Goal: Task Accomplishment & Management: Use online tool/utility

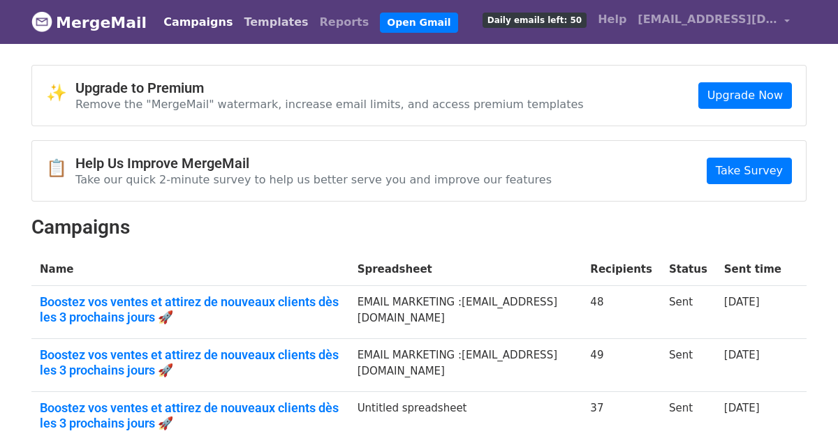
click at [258, 22] on link "Templates" at bounding box center [275, 22] width 75 height 28
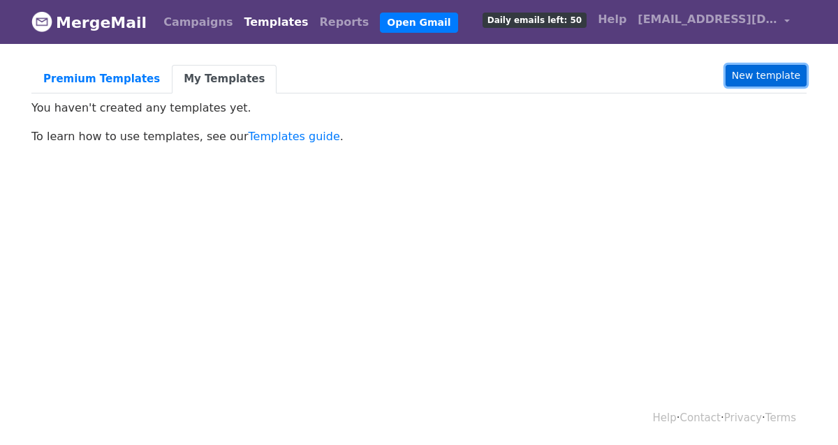
click at [753, 75] on link "New template" at bounding box center [765, 76] width 81 height 22
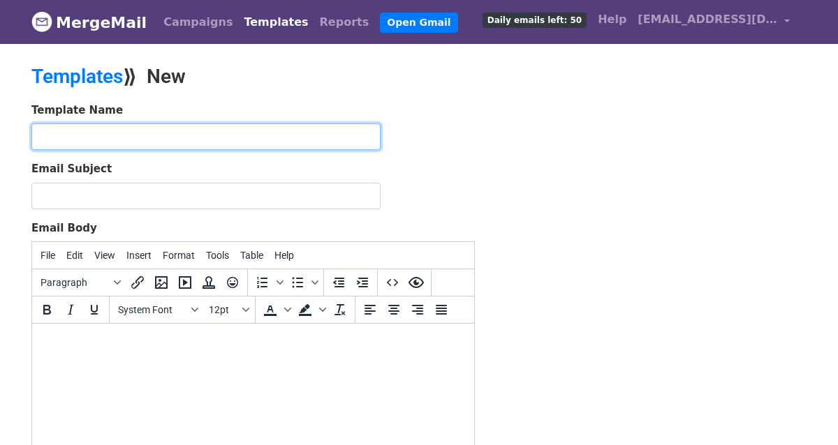
click at [248, 142] on input "text" at bounding box center [205, 137] width 349 height 27
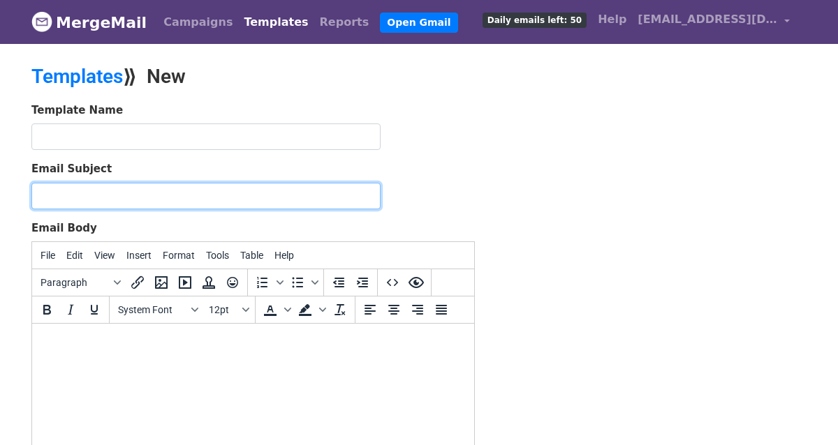
click at [92, 195] on input "Email Subject" at bounding box center [205, 196] width 349 height 27
paste input "Transformez votre visibilité en clients réels 🚀"
type input "Transformez votre visibilité en clients réels 🚀"
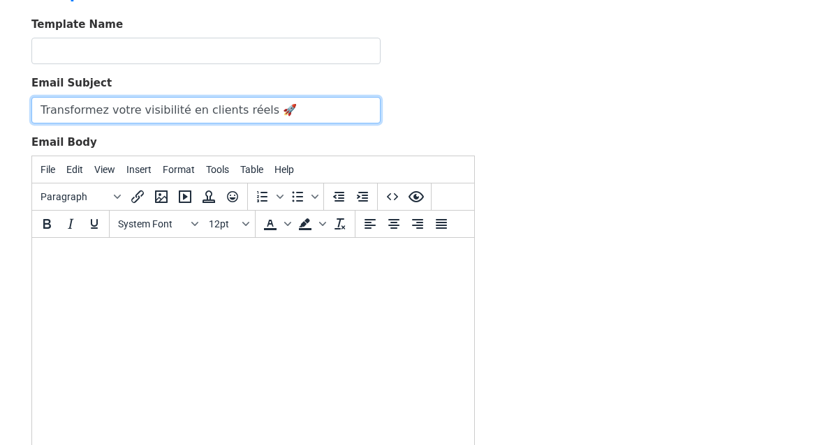
scroll to position [87, 0]
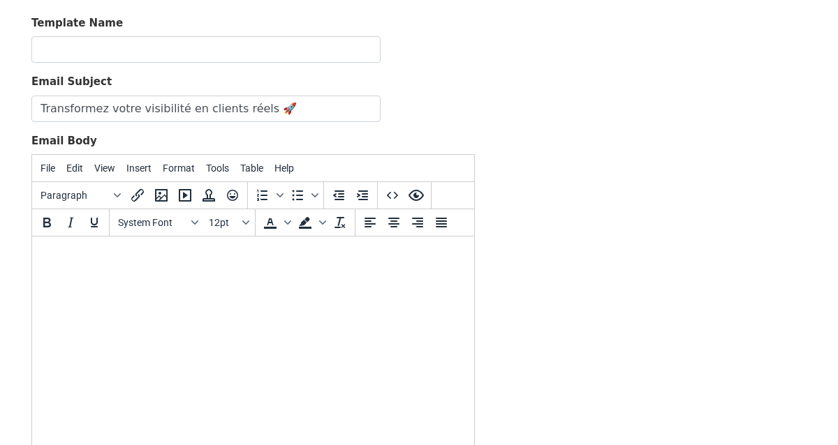
click at [241, 262] on body at bounding box center [252, 255] width 419 height 15
paste body
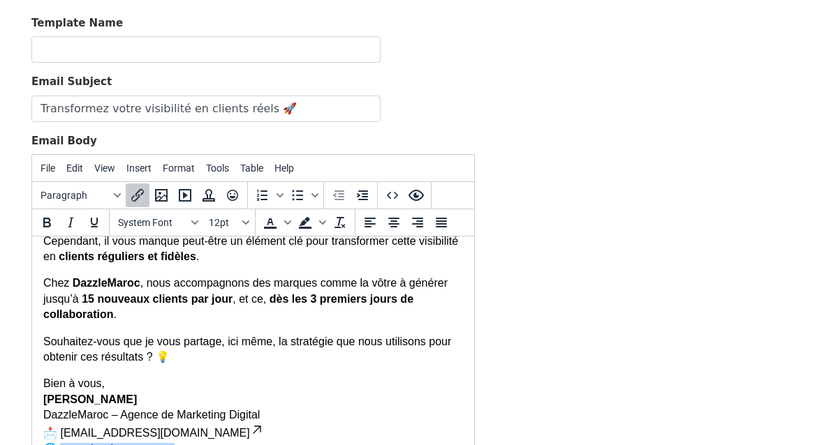
scroll to position [96, 0]
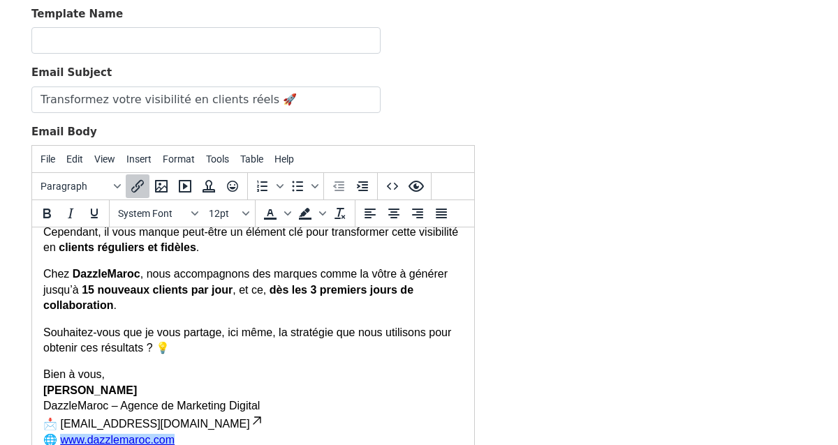
click at [579, 228] on div "Template Name Email Subject Transformez votre visibilité en clients réels 🚀 Ema…" at bounding box center [419, 251] width 796 height 491
click at [485, 133] on div "Template Name Email Subject Transformez votre visibilité en clients réels 🚀 Ema…" at bounding box center [419, 251] width 796 height 491
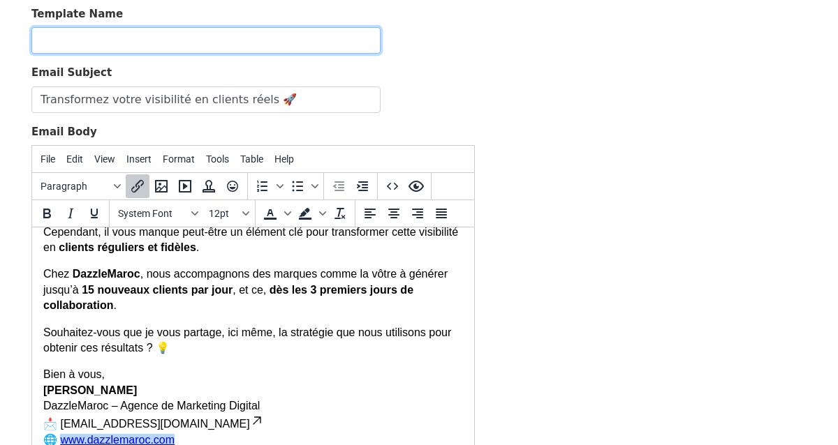
click at [266, 35] on input "text" at bounding box center [205, 40] width 349 height 27
type input "dm 1"
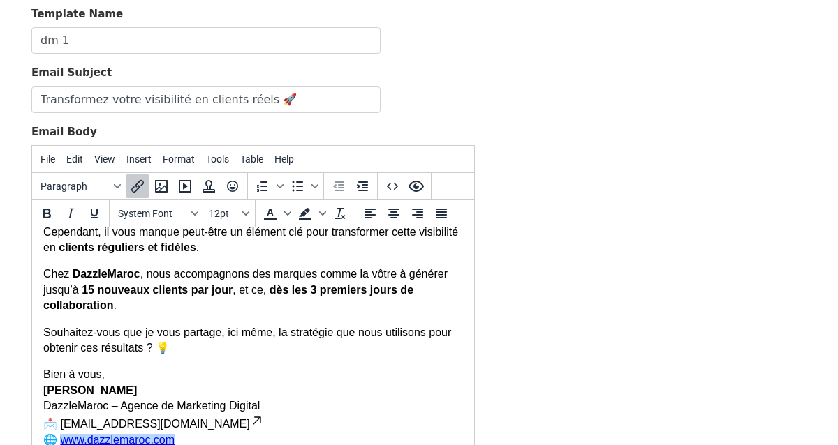
click at [575, 95] on div "Template Name dm 1 Email Subject Transformez votre visibilité en clients réels …" at bounding box center [419, 251] width 796 height 491
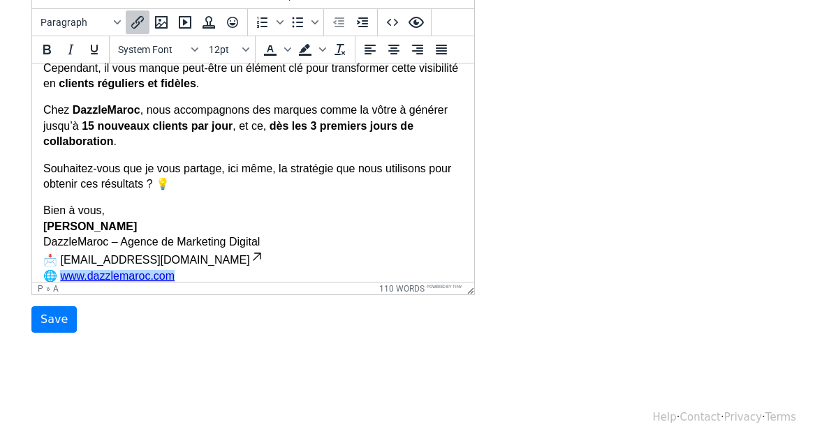
scroll to position [112, 0]
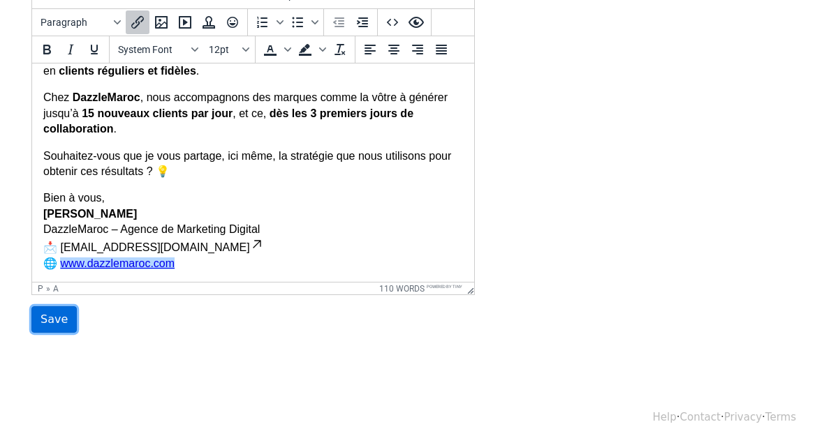
click at [55, 317] on input "Save" at bounding box center [53, 319] width 45 height 27
